Goal: Register for event/course

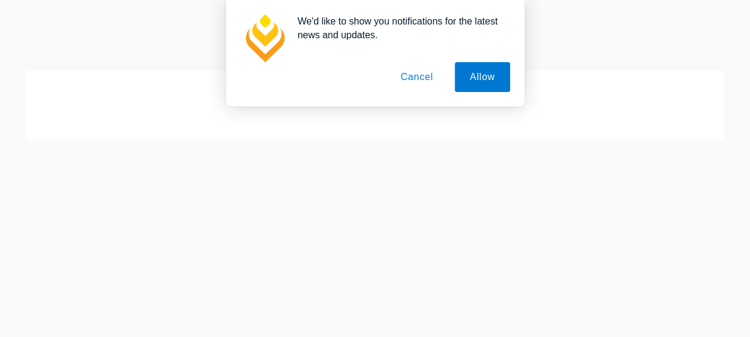
scroll to position [98, 0]
click at [434, 80] on button "Cancel" at bounding box center [417, 77] width 63 height 30
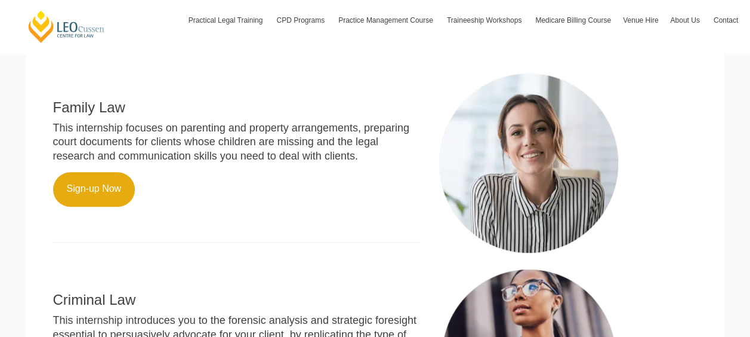
scroll to position [415, 0]
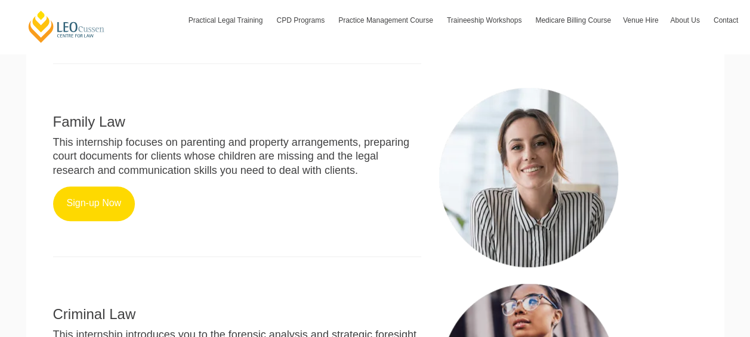
click at [102, 206] on link "Sign-up Now" at bounding box center [94, 203] width 82 height 35
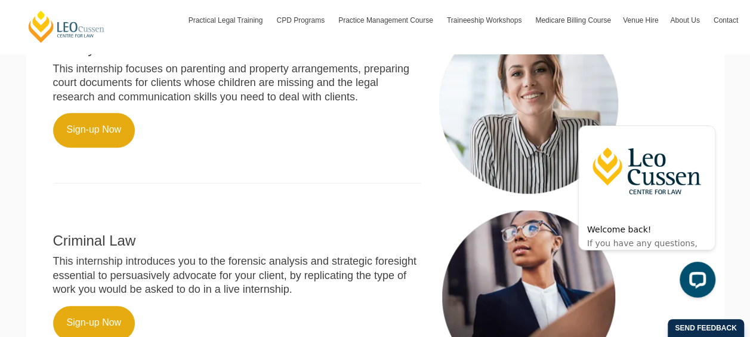
scroll to position [492, 0]
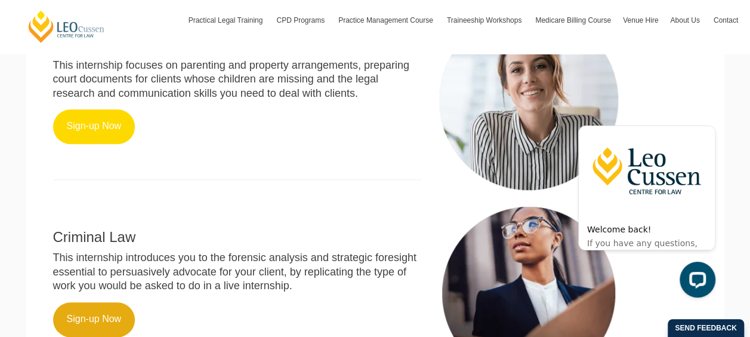
click at [110, 136] on link "Sign-up Now" at bounding box center [94, 126] width 82 height 35
